Goal: Information Seeking & Learning: Compare options

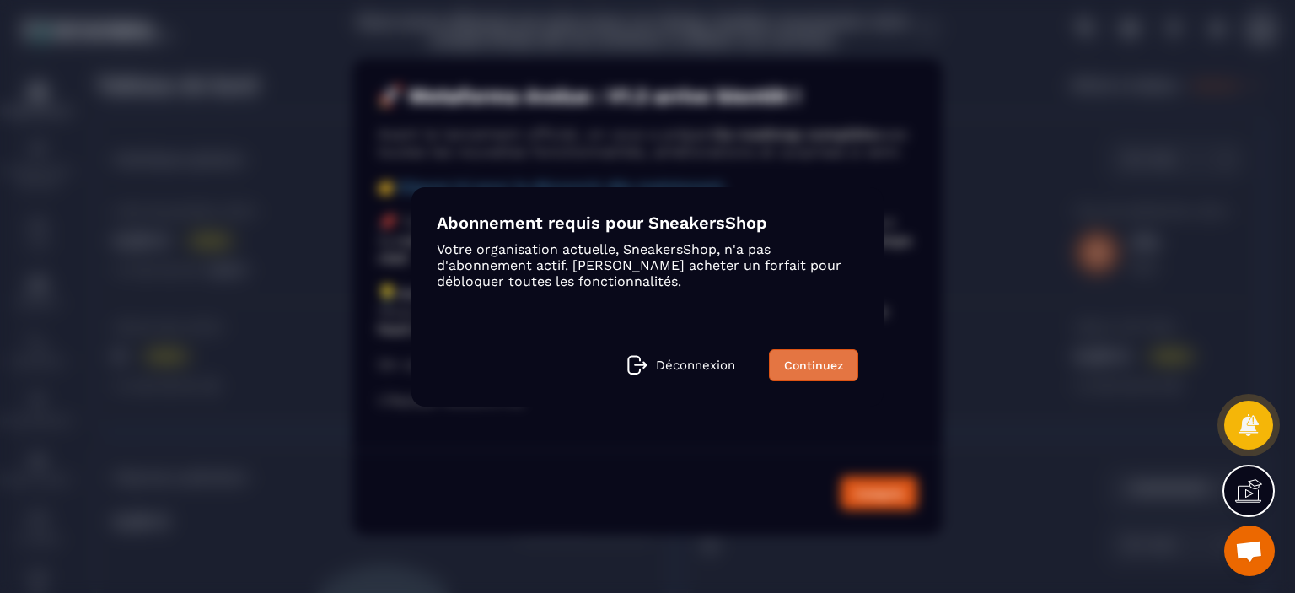
click at [816, 367] on link "Continuez" at bounding box center [813, 365] width 89 height 32
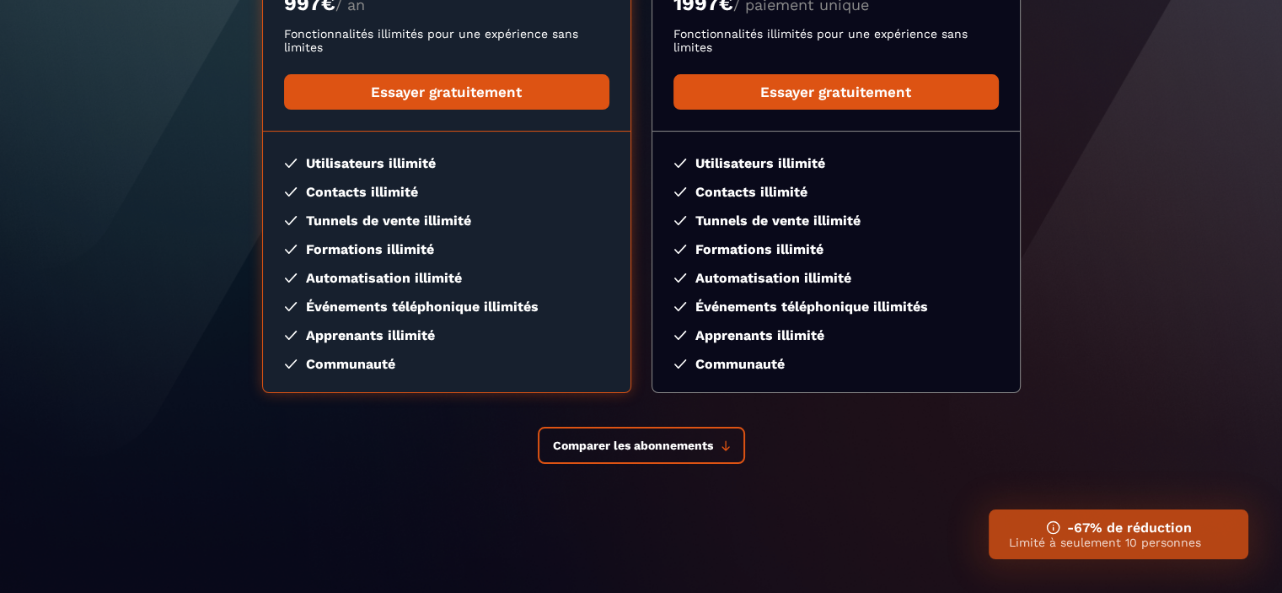
scroll to position [329, 0]
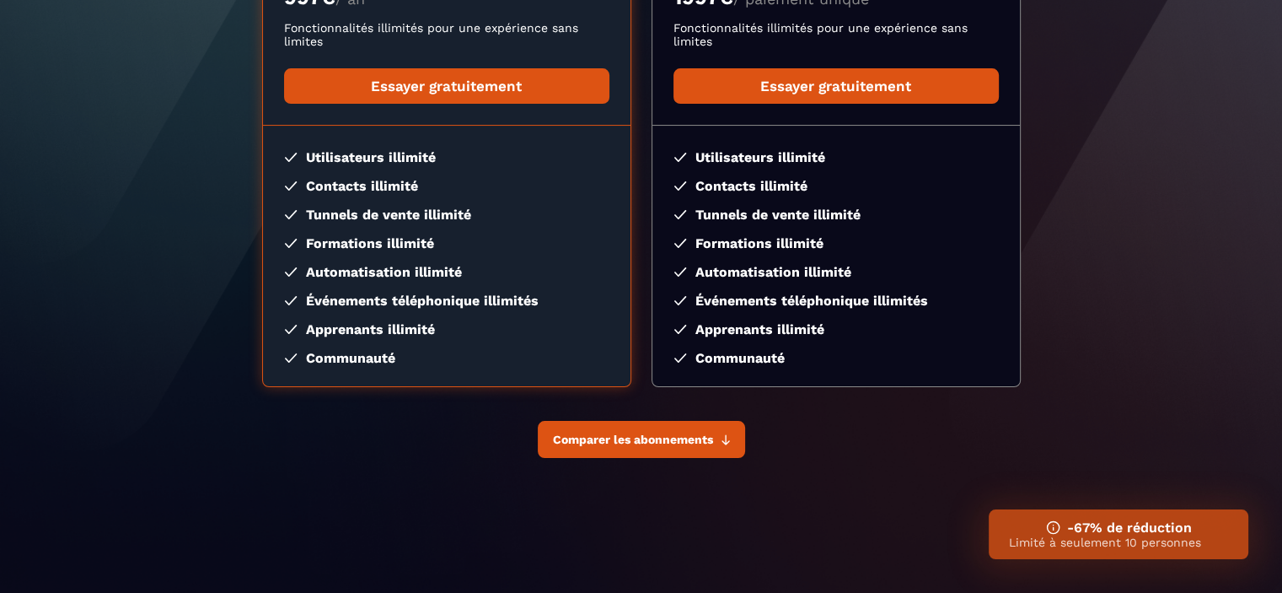
click at [674, 441] on span "Comparer les abonnements" at bounding box center [633, 439] width 160 height 13
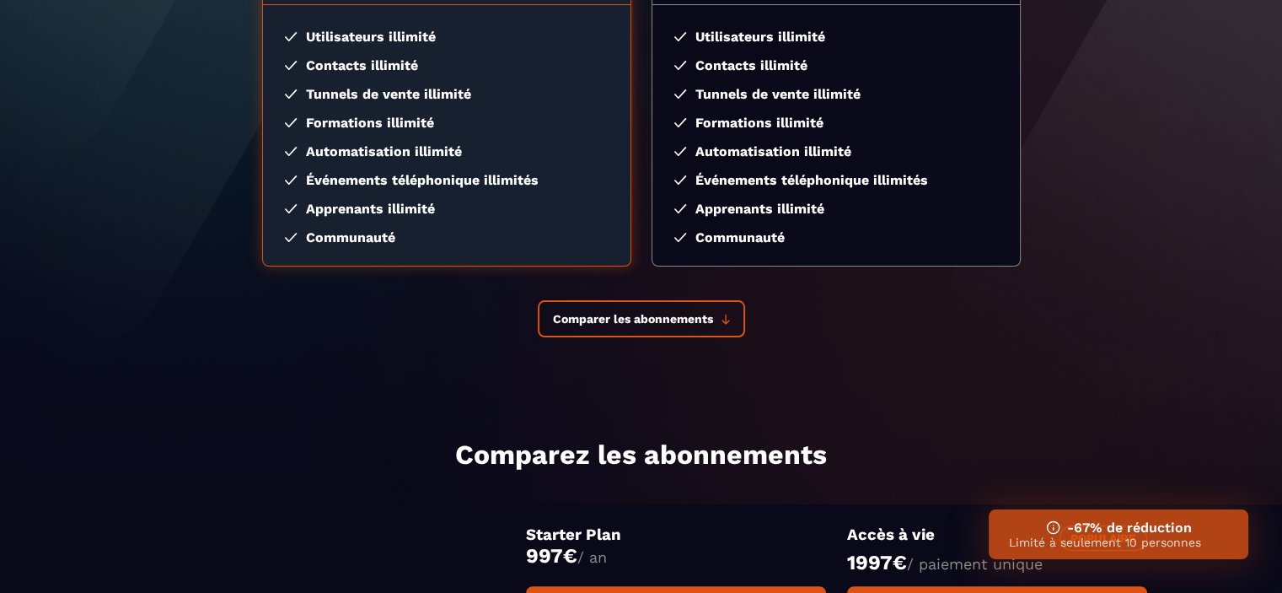
scroll to position [0, 0]
